Goal: Task Accomplishment & Management: Manage account settings

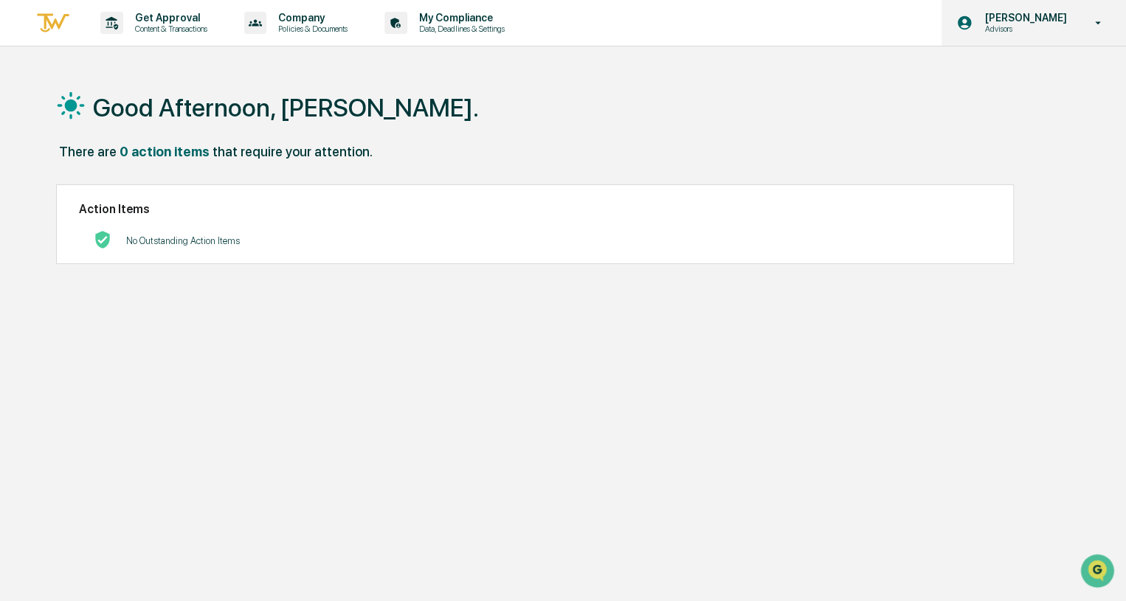
click at [1104, 26] on icon at bounding box center [1099, 23] width 26 height 14
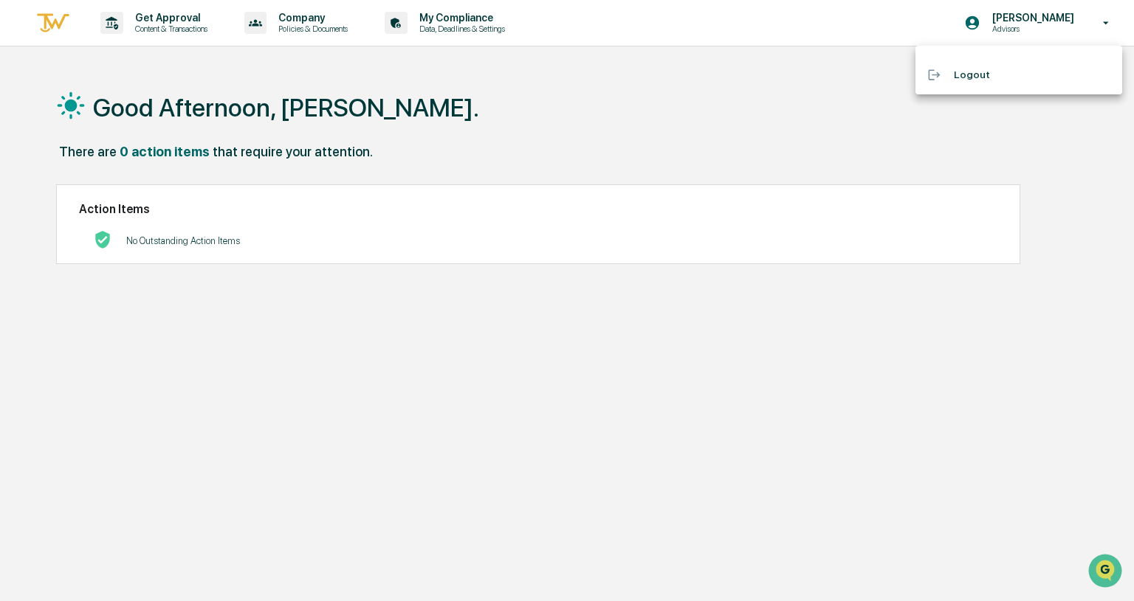
click at [750, 102] on div at bounding box center [567, 300] width 1134 height 601
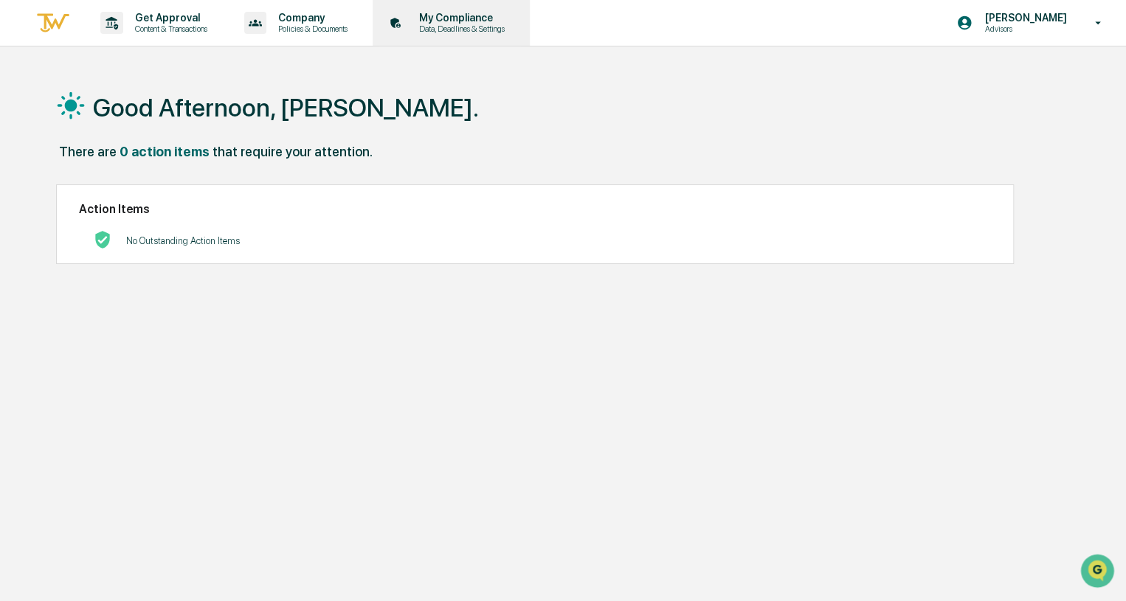
click at [458, 22] on p "My Compliance" at bounding box center [459, 18] width 105 height 12
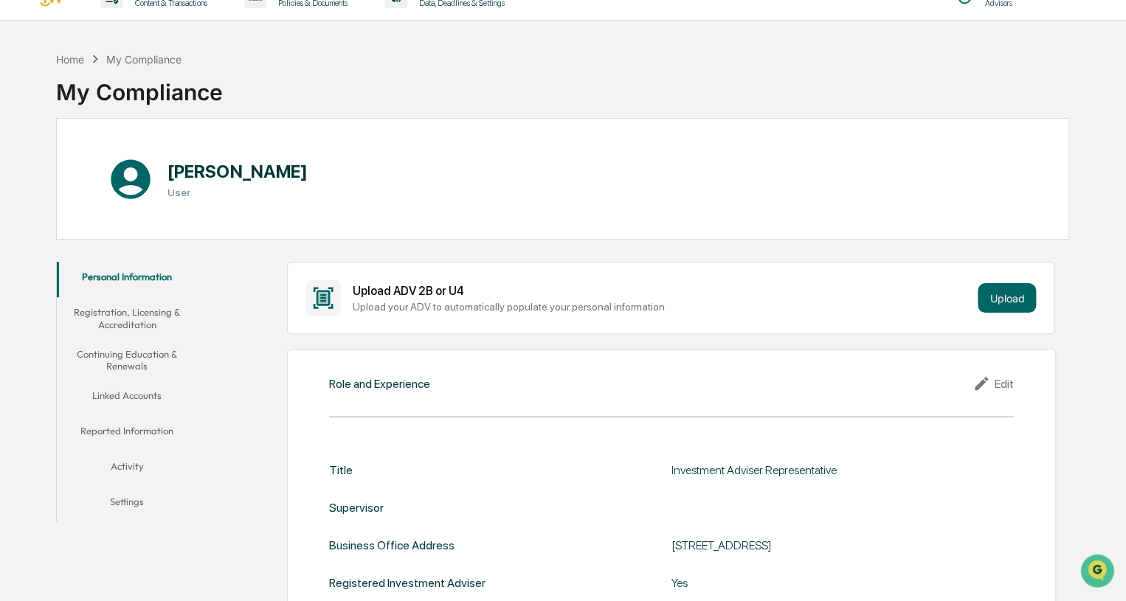
scroll to position [80, 0]
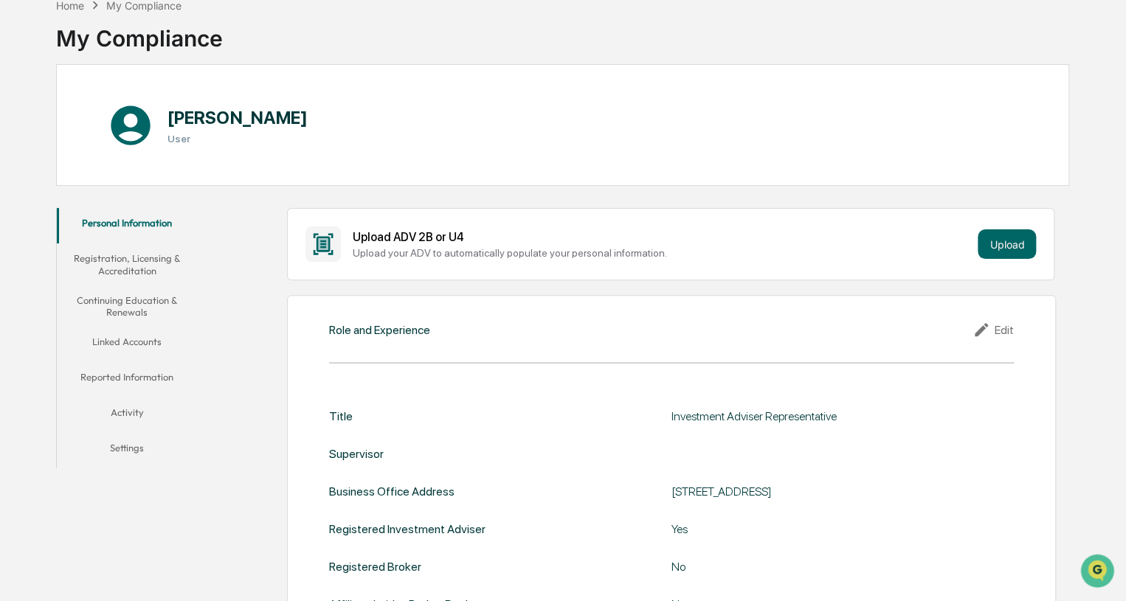
click at [128, 306] on button "Continuing Education & Renewals" at bounding box center [127, 307] width 141 height 42
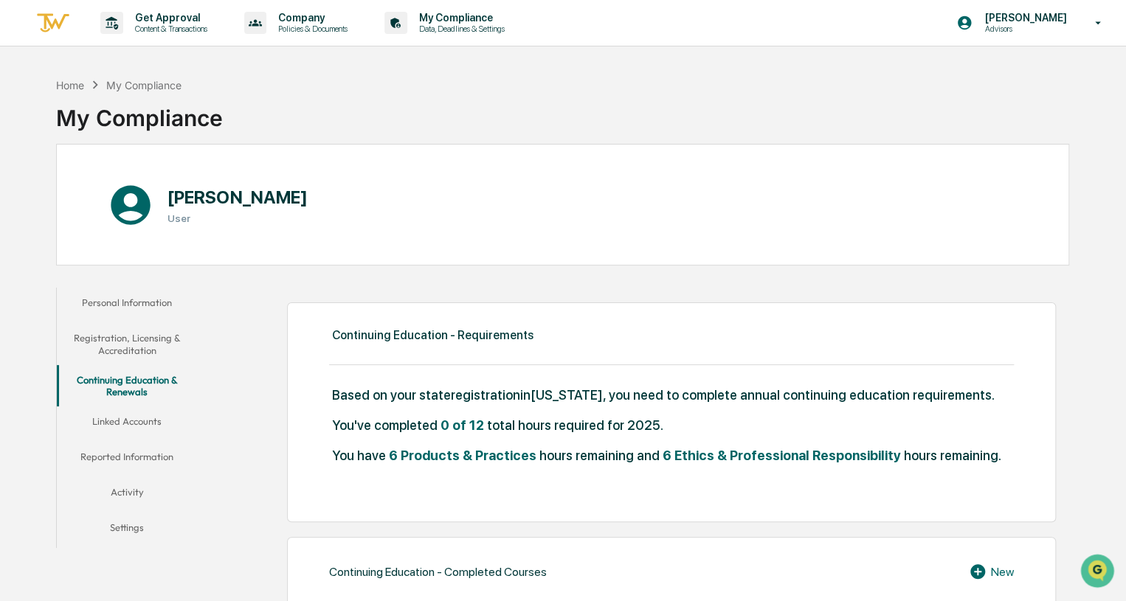
click at [162, 306] on button "Personal Information" at bounding box center [127, 305] width 141 height 35
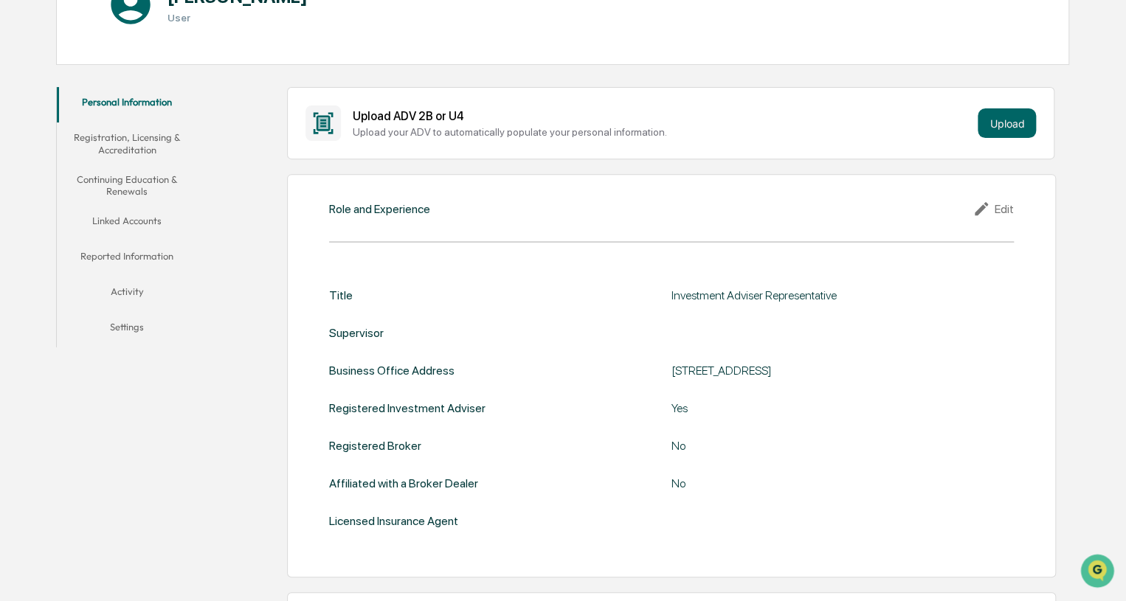
scroll to position [200, 0]
click at [1004, 129] on button "Upload" at bounding box center [1007, 124] width 58 height 30
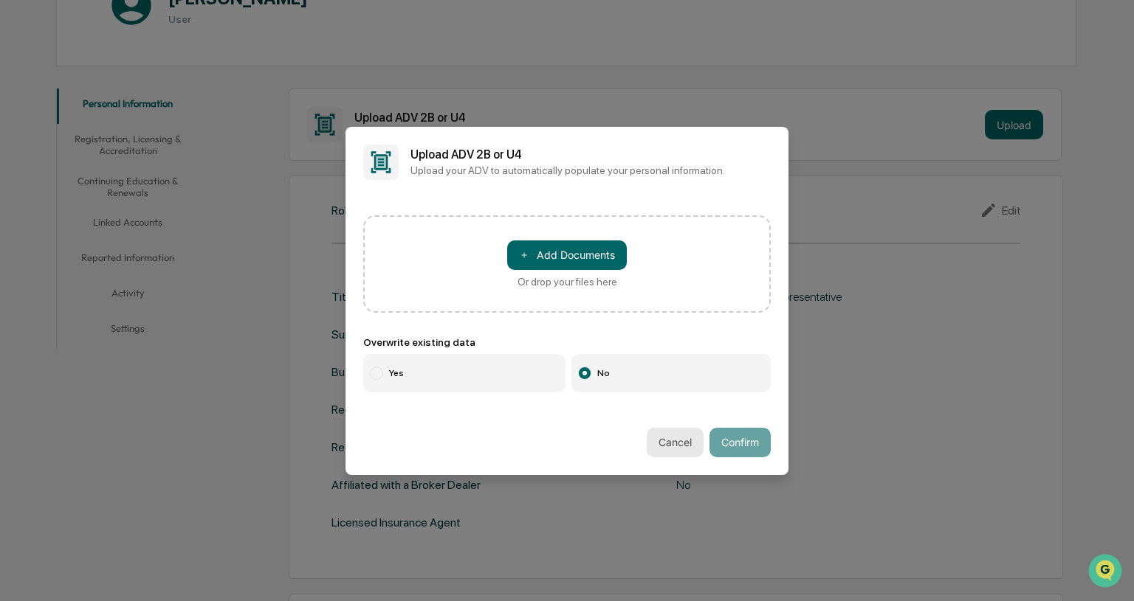
click at [669, 445] on button "Cancel" at bounding box center [674, 443] width 57 height 30
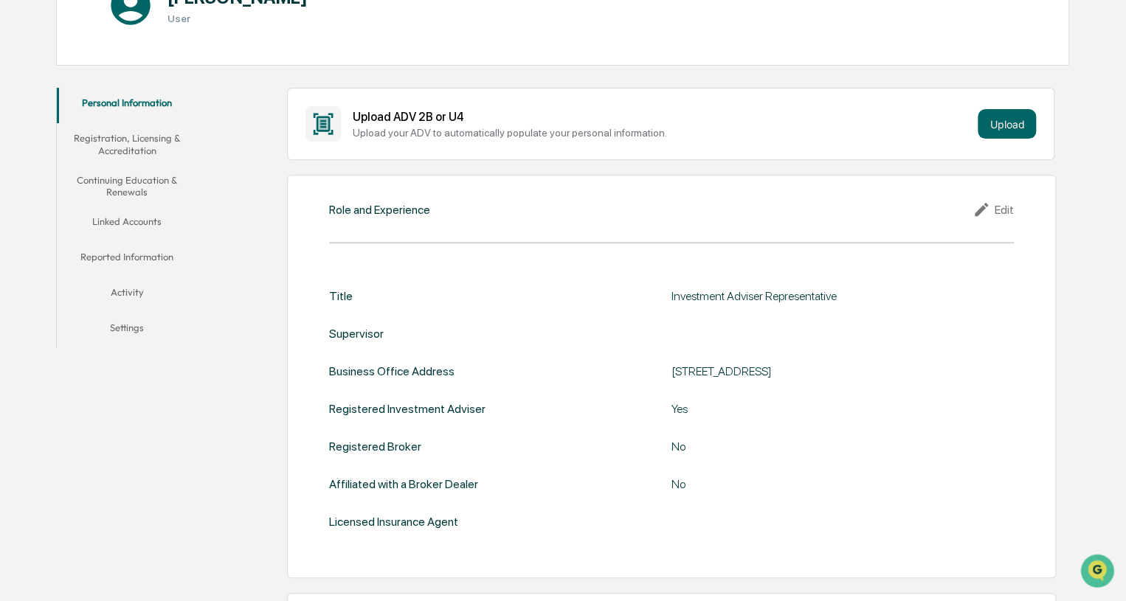
scroll to position [0, 0]
